Goal: Navigation & Orientation: Find specific page/section

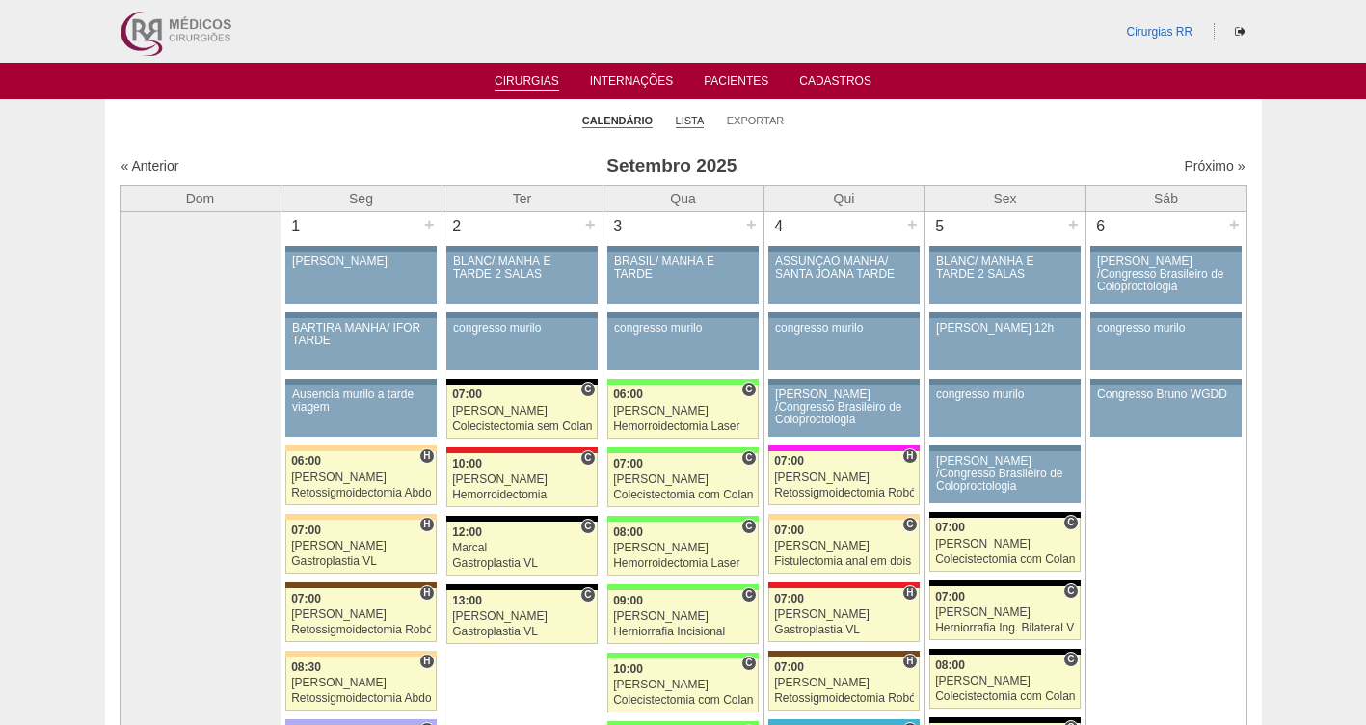
click at [687, 118] on link "Lista" at bounding box center [690, 121] width 29 height 14
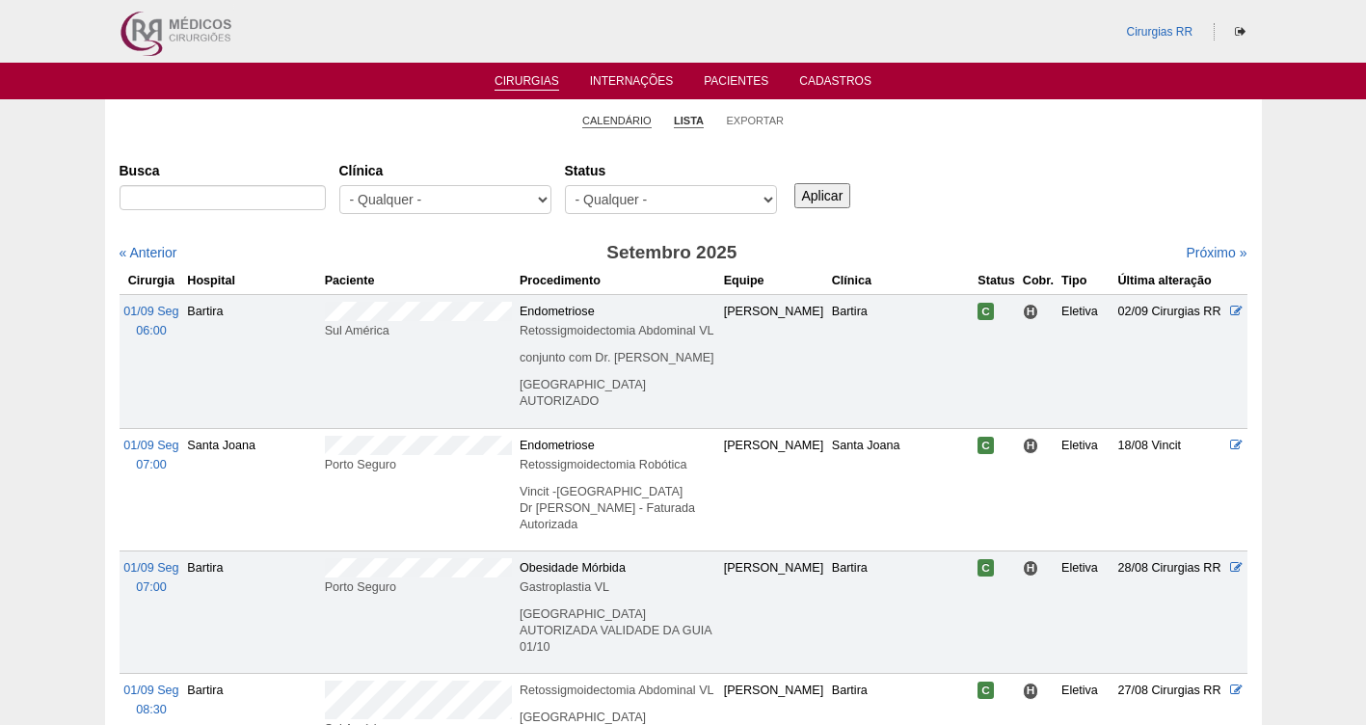
click at [620, 122] on link "Calendário" at bounding box center [616, 121] width 69 height 14
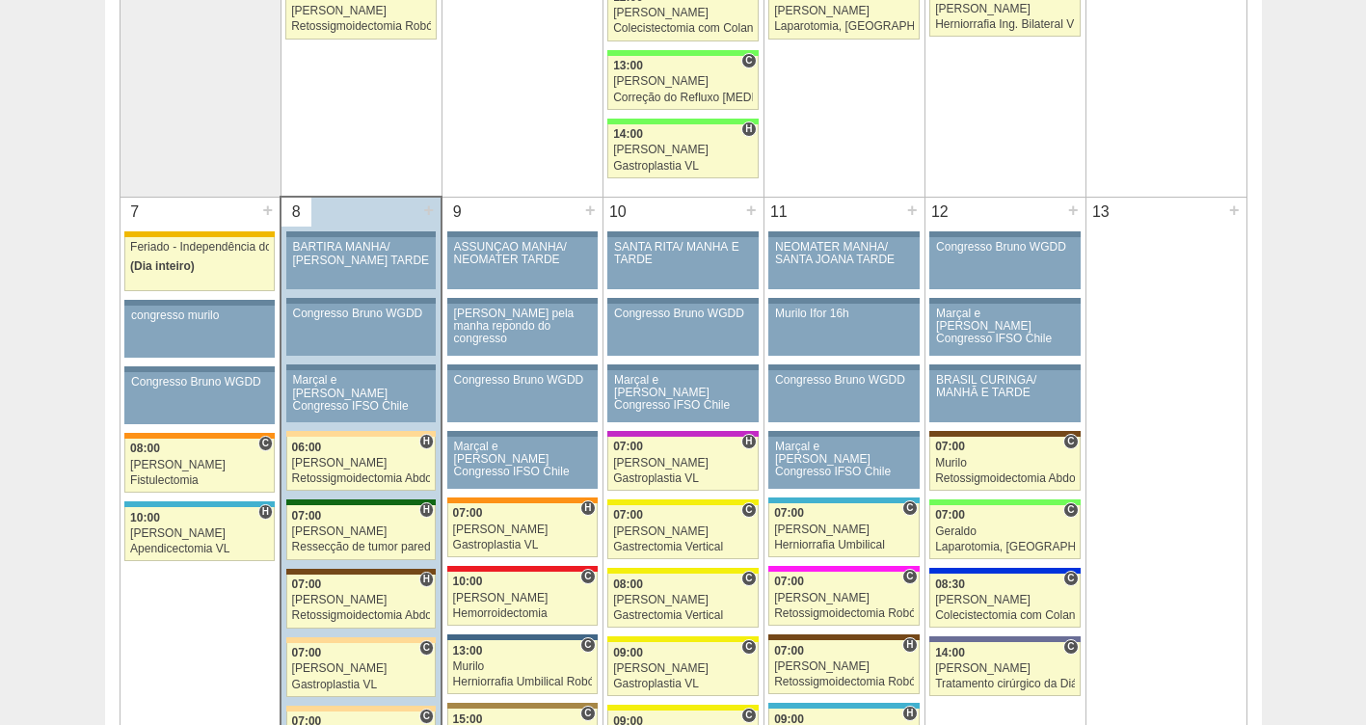
scroll to position [929, 0]
